Goal: Task Accomplishment & Management: Manage account settings

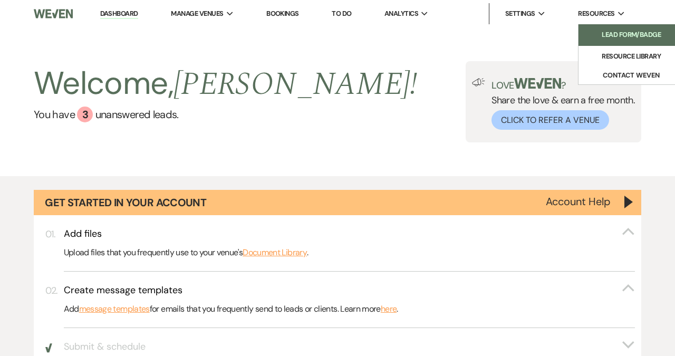
click at [611, 31] on li "Lead Form/Badge" at bounding box center [631, 35] width 95 height 11
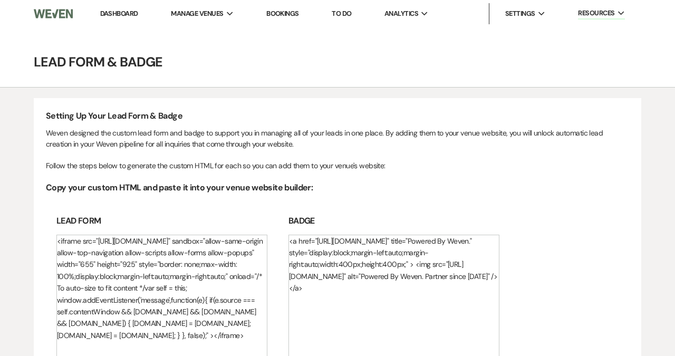
drag, startPoint x: 579, startPoint y: 15, endPoint x: 561, endPoint y: 15, distance: 17.9
click at [572, 15] on ul "Dashboard Manage Venues Expand Bespoke in Bond Bookings To Do Analytics Expand …" at bounding box center [362, 14] width 558 height 22
click at [209, 35] on li "Bespoke in Bond" at bounding box center [224, 35] width 95 height 11
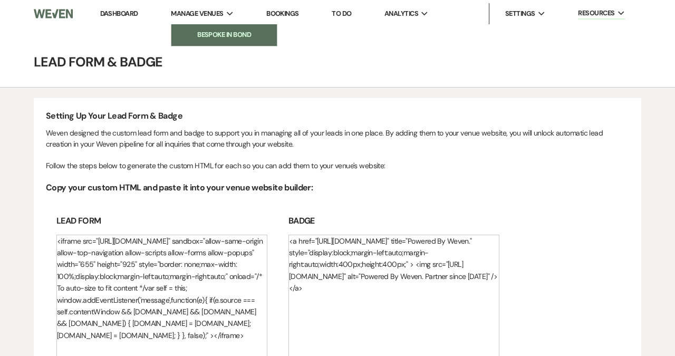
click at [209, 30] on li "Bespoke in Bond" at bounding box center [224, 35] width 95 height 11
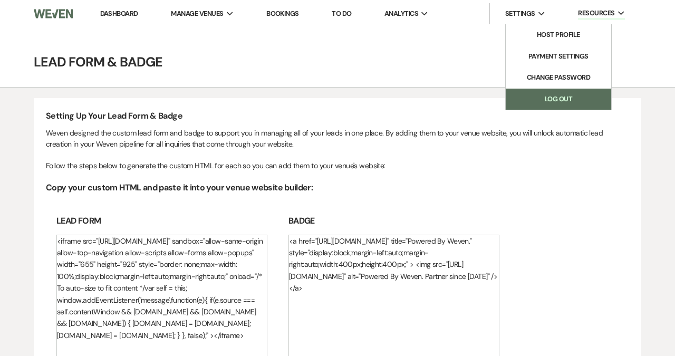
click at [532, 101] on link "Log Out" at bounding box center [559, 99] width 106 height 21
